Goal: Feedback & Contribution: Leave review/rating

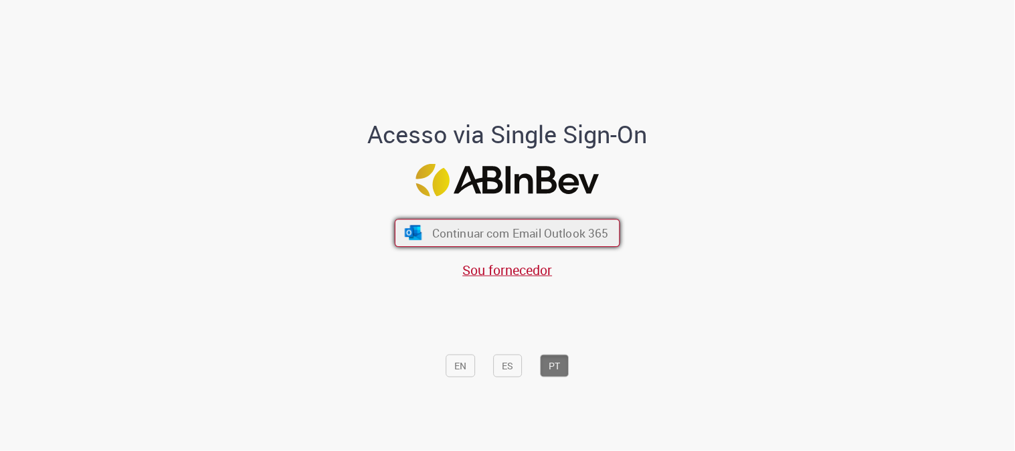
click at [466, 234] on span "Continuar com Email Outlook 365" at bounding box center [520, 233] width 177 height 15
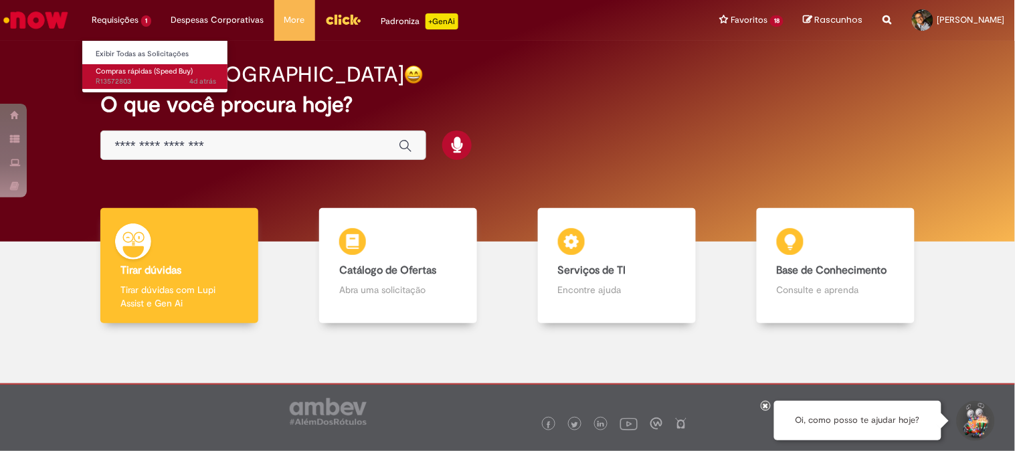
click at [131, 72] on span "Compras rápidas (Speed Buy)" at bounding box center [144, 71] width 97 height 10
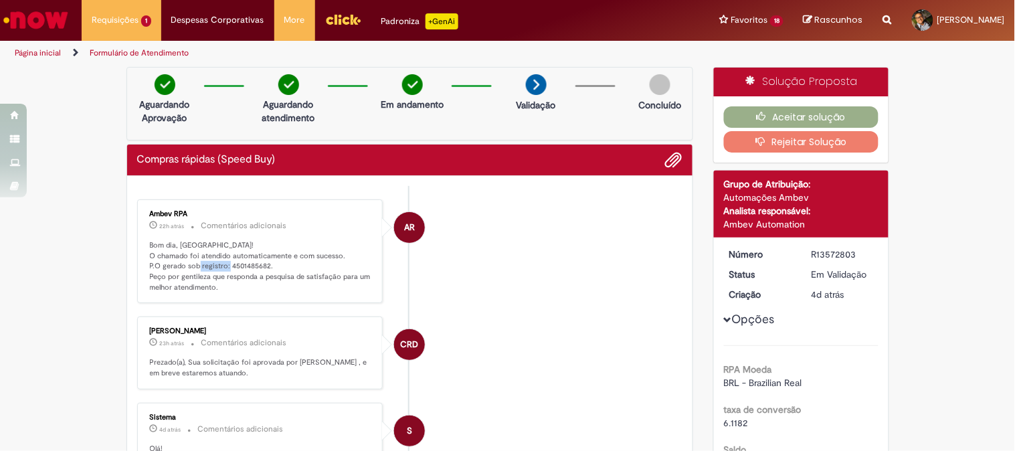
drag, startPoint x: 252, startPoint y: 268, endPoint x: 224, endPoint y: 268, distance: 27.4
click at [224, 268] on p "Bom dia, [GEOGRAPHIC_DATA]! O chamado foi atendido automaticamente e com sucess…" at bounding box center [261, 266] width 223 height 53
copy p "4501485682"
click at [757, 112] on icon "button" at bounding box center [765, 116] width 16 height 9
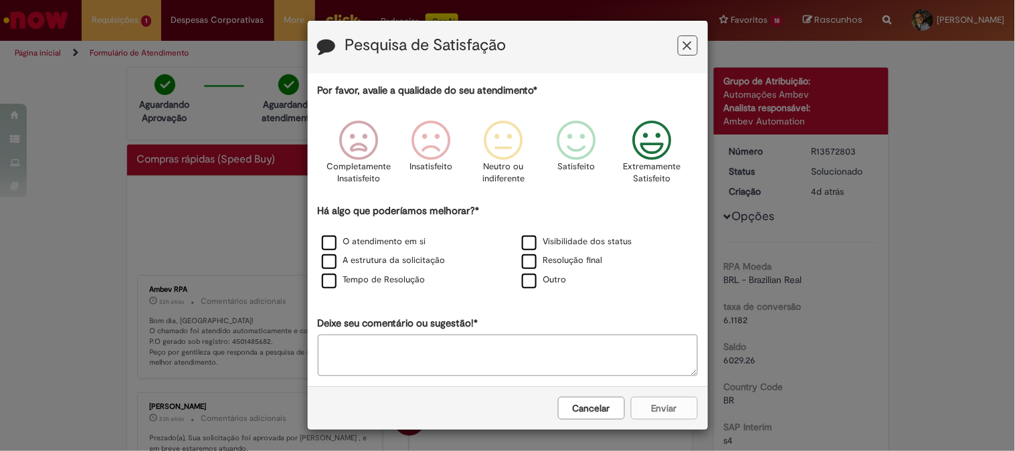
click at [647, 130] on icon "Feedback" at bounding box center [652, 140] width 50 height 40
click at [419, 242] on div "O atendimento em si" at bounding box center [407, 242] width 197 height 17
click at [345, 244] on label "O atendimento em si" at bounding box center [374, 242] width 104 height 13
click at [376, 286] on label "Tempo de Resolução" at bounding box center [374, 280] width 104 height 13
click at [668, 408] on button "Enviar" at bounding box center [664, 408] width 67 height 23
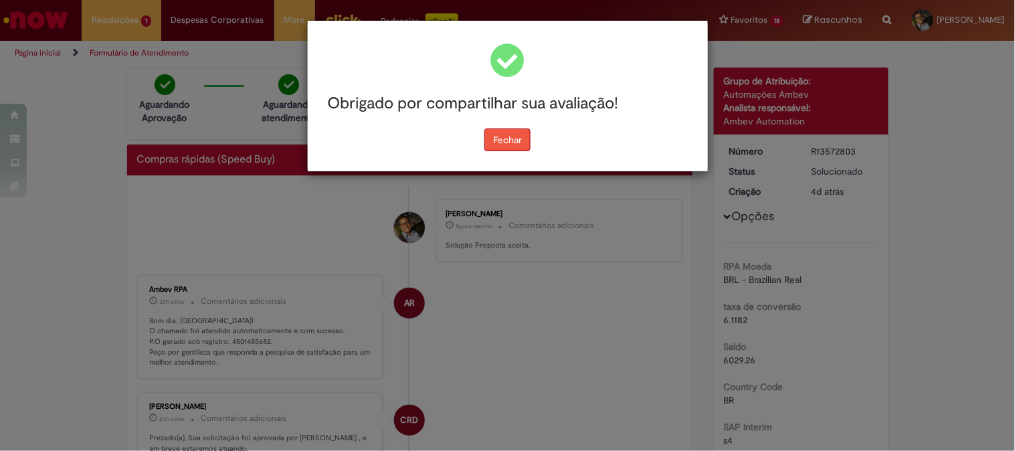
click at [513, 139] on button "Fechar" at bounding box center [508, 140] width 46 height 23
